Goal: Communication & Community: Answer question/provide support

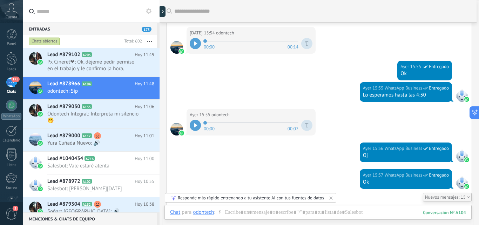
scroll to position [330, 0]
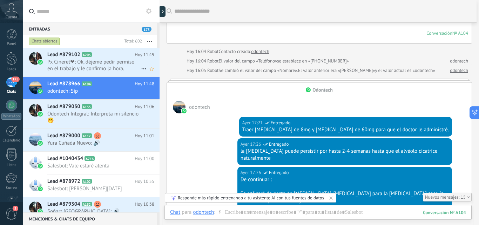
click at [104, 65] on span "Px Cineret❤‍: Ok, déjeme pedir permiso en el trabajo y le confirmo la hora." at bounding box center [94, 65] width 94 height 13
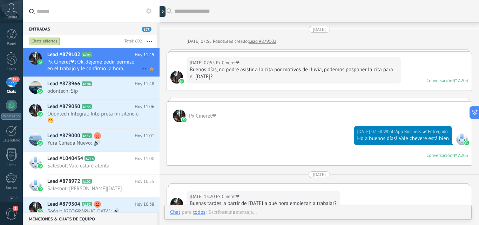
scroll to position [933, 0]
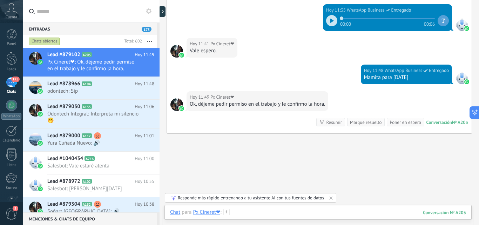
click at [276, 210] on div at bounding box center [318, 218] width 296 height 21
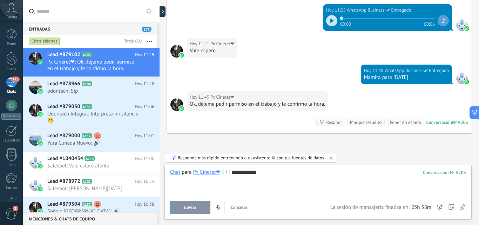
drag, startPoint x: 184, startPoint y: 207, endPoint x: 178, endPoint y: 203, distance: 7.3
click at [182, 206] on button "Enviar" at bounding box center [190, 206] width 40 height 13
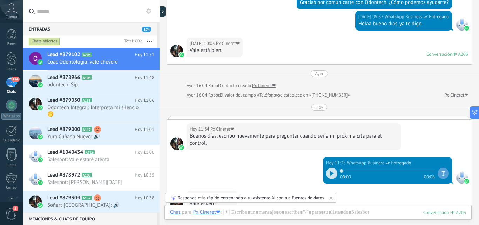
scroll to position [778, 0]
